Goal: Task Accomplishment & Management: Manage account settings

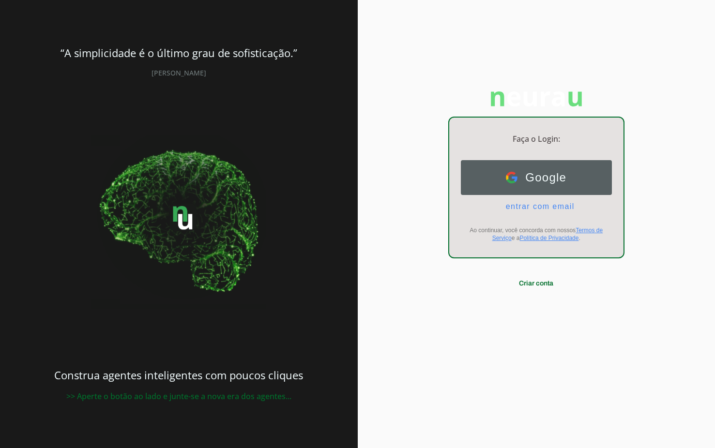
click at [544, 178] on span "Google" at bounding box center [541, 178] width 49 height 14
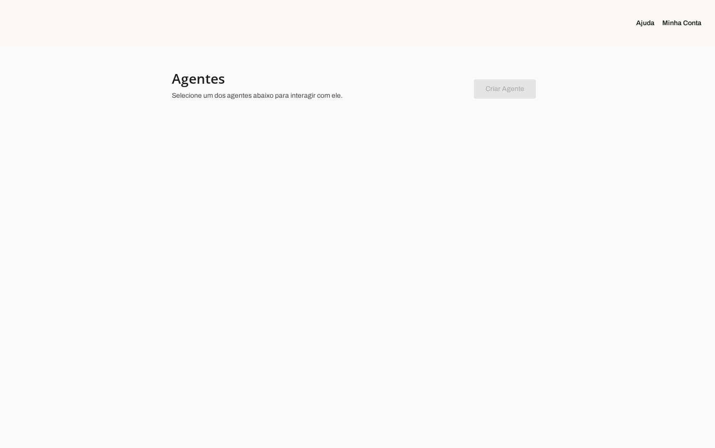
click at [207, 78] on h4 "Agentes" at bounding box center [319, 78] width 294 height 17
click at [508, 88] on chatbot-new-form "Criar Agente Você atingiu o limite de agentes permitidos. Atualize o seu plano …" at bounding box center [505, 87] width 62 height 23
click at [535, 98] on chatbot-new-form "Criar Agente Você atingiu o limite de agentes permitidos. Atualize o seu plano …" at bounding box center [505, 87] width 62 height 23
click at [223, 84] on h4 "Agentes" at bounding box center [319, 78] width 294 height 17
click at [525, 94] on chatbot-new-form "Criar Agente Você atingiu o limite de agentes permitidos. Atualize o seu plano …" at bounding box center [505, 87] width 62 height 23
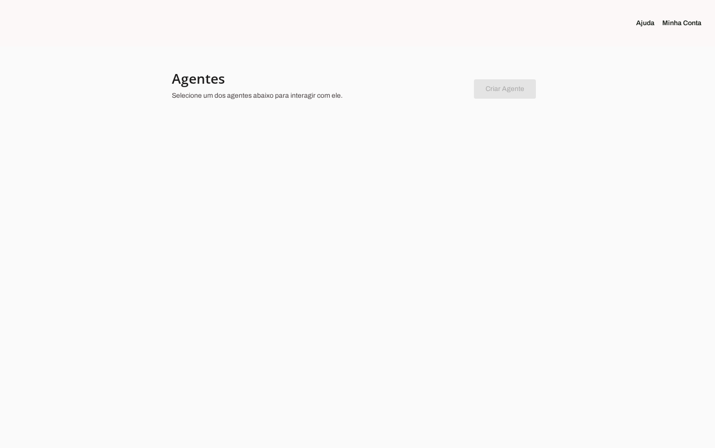
click at [683, 24] on link "Minha Conta" at bounding box center [685, 23] width 47 height 10
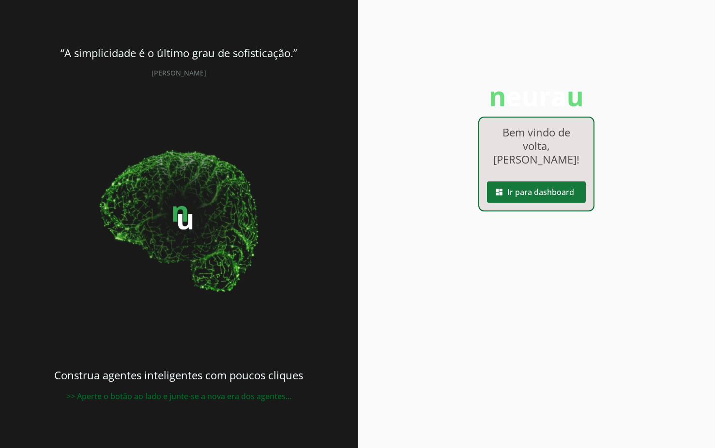
click at [541, 196] on span at bounding box center [536, 192] width 99 height 23
click at [544, 192] on span at bounding box center [536, 192] width 99 height 23
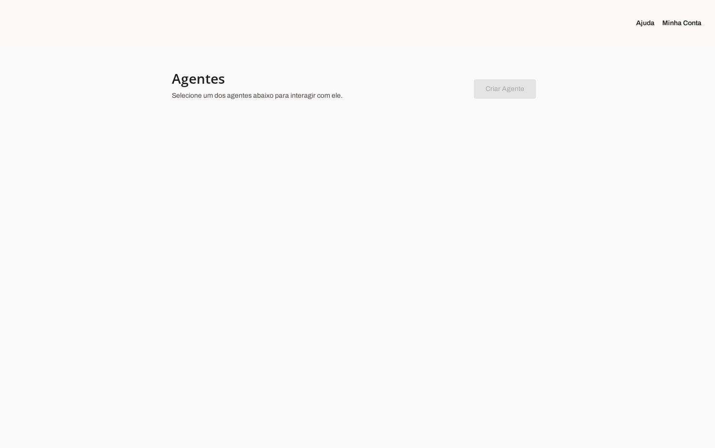
click at [684, 24] on link "Minha Conta" at bounding box center [685, 23] width 47 height 10
